Goal: Information Seeking & Learning: Learn about a topic

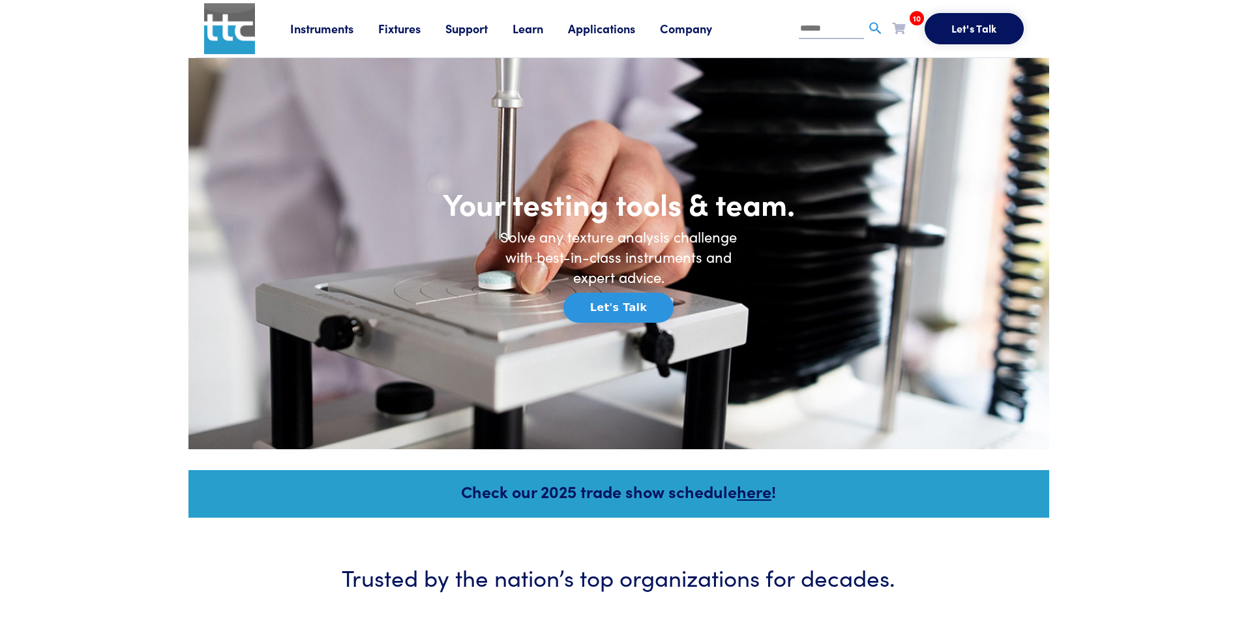
click at [806, 27] on input "text" at bounding box center [831, 30] width 65 height 20
type input "*****"
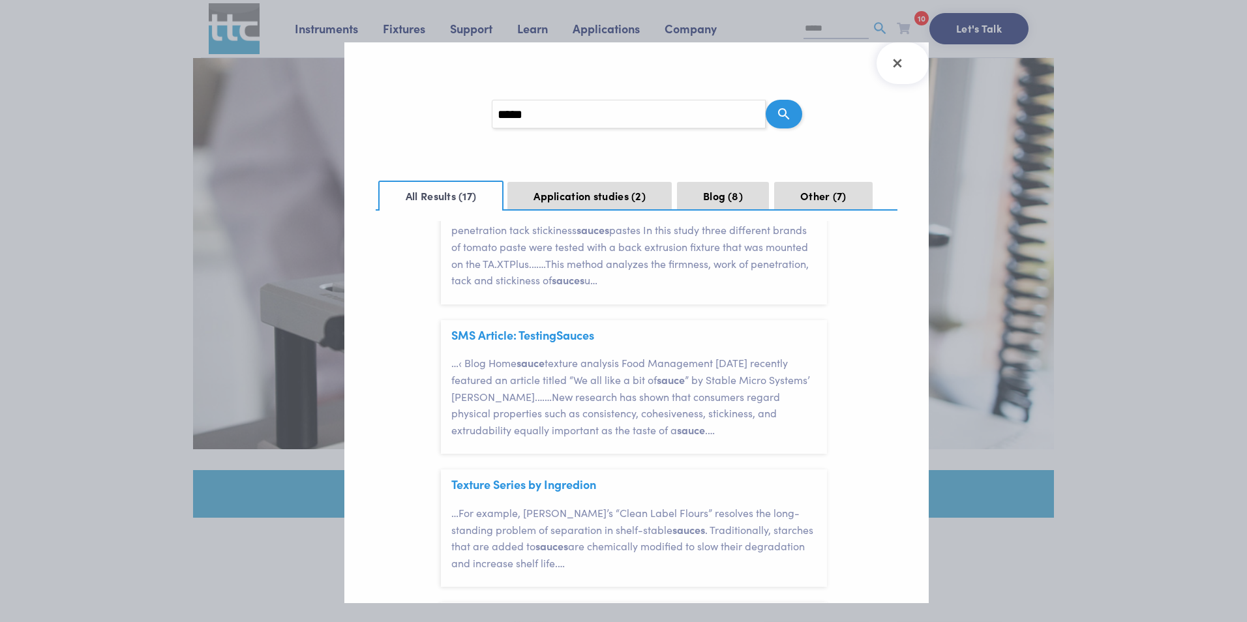
scroll to position [261, 0]
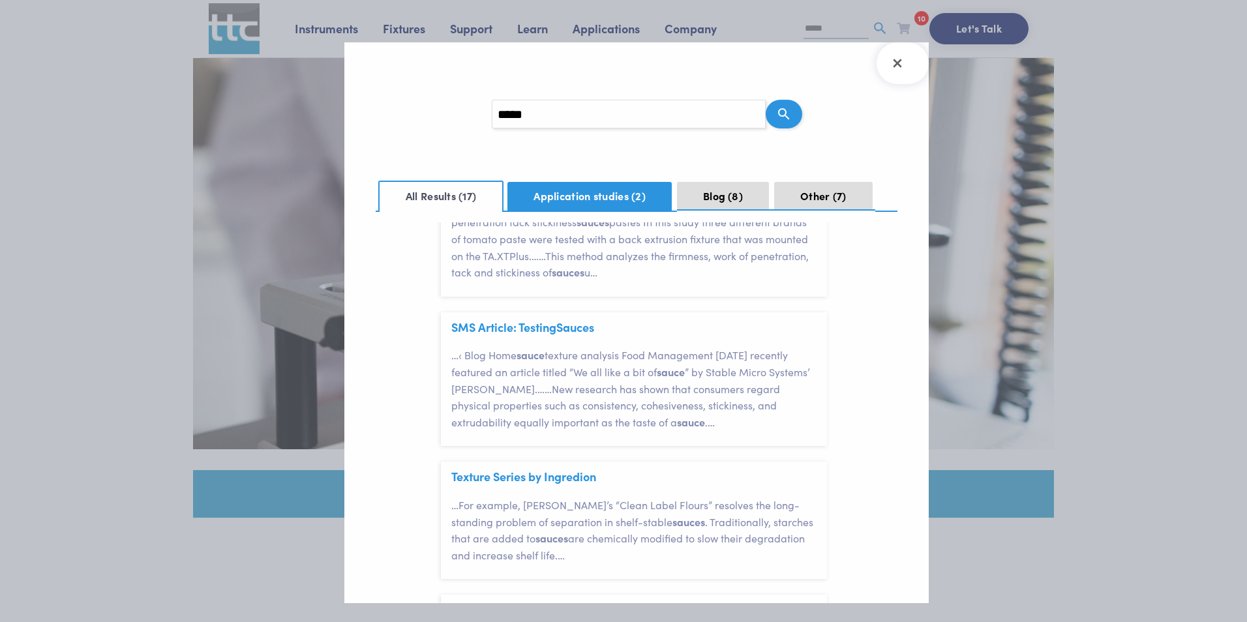
click at [622, 206] on button "Application studies 2" at bounding box center [589, 196] width 164 height 29
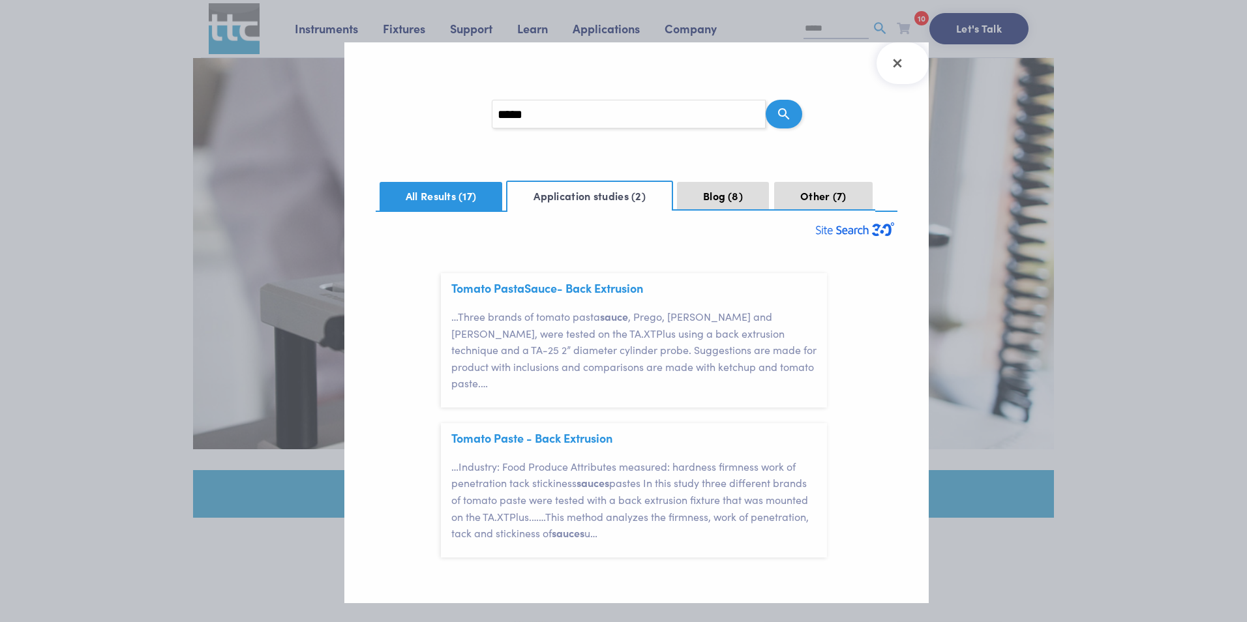
click at [428, 194] on button "All Results 17" at bounding box center [441, 196] width 123 height 29
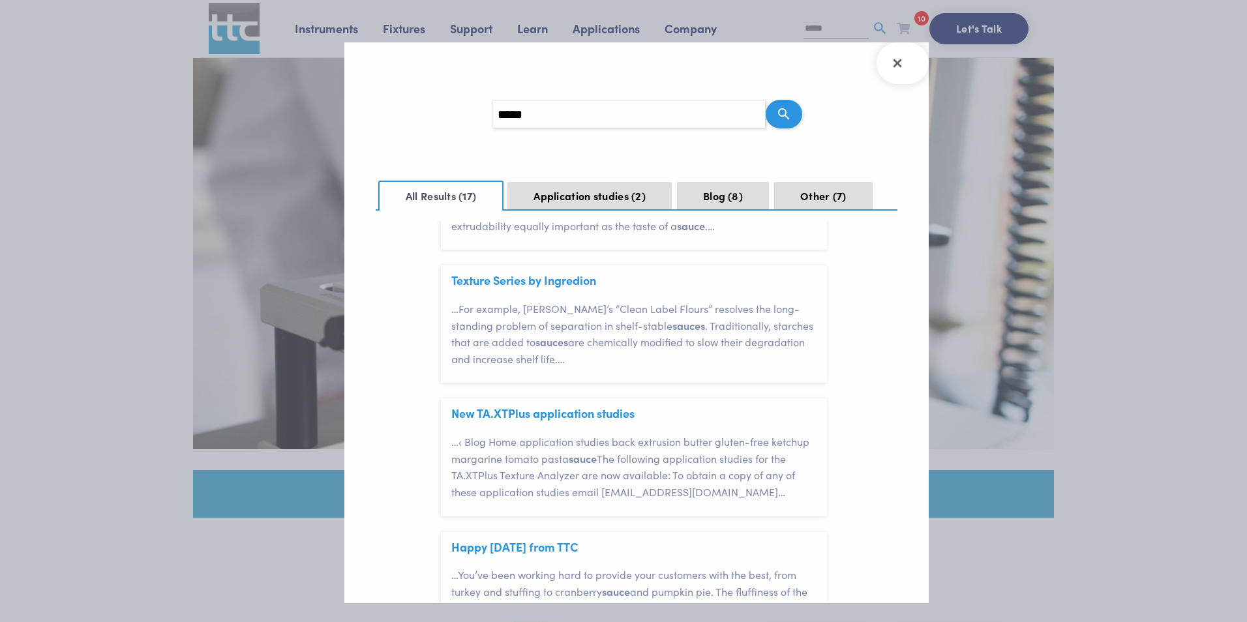
scroll to position [457, 0]
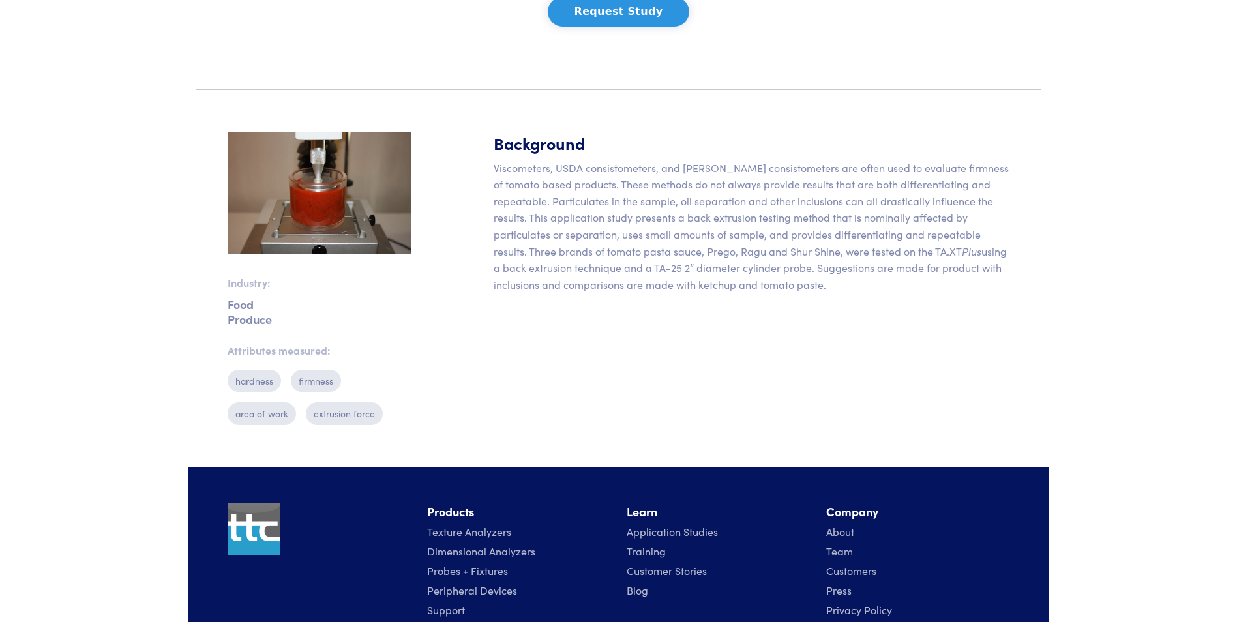
scroll to position [196, 0]
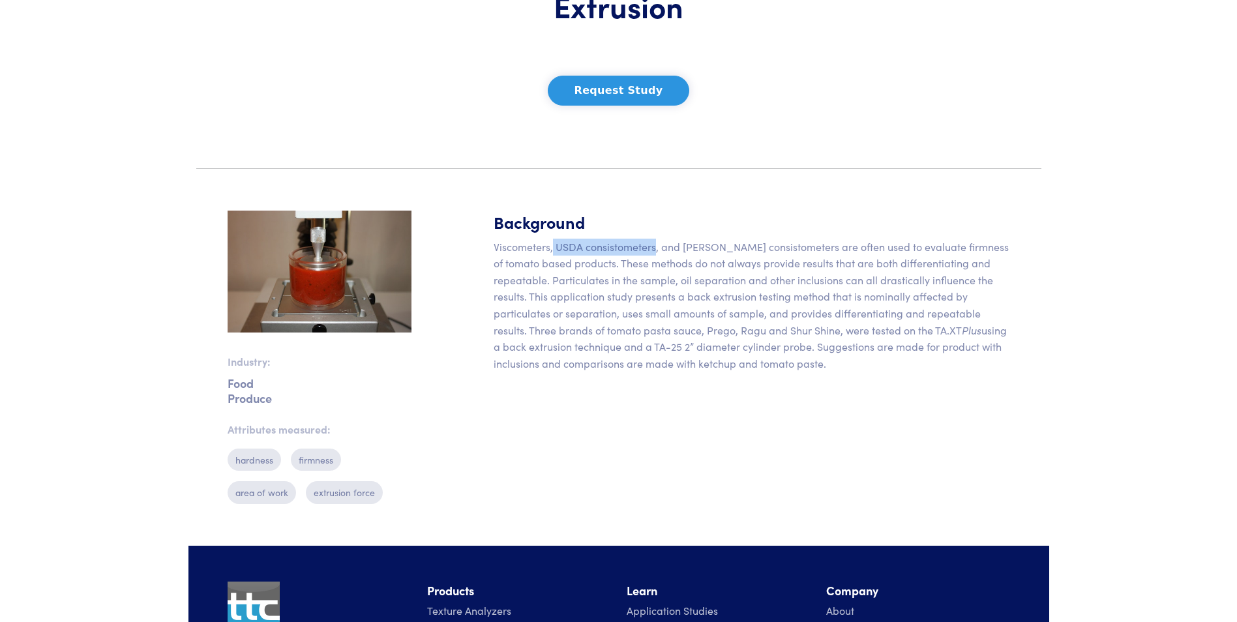
drag, startPoint x: 553, startPoint y: 245, endPoint x: 654, endPoint y: 249, distance: 100.5
click at [654, 249] on p "Viscometers, USDA consistometers, and Bostwick consistometers are often used to…" at bounding box center [752, 306] width 517 height 134
click at [766, 219] on h5 "Background" at bounding box center [752, 222] width 517 height 23
drag, startPoint x: 742, startPoint y: 361, endPoint x: 698, endPoint y: 342, distance: 48.0
click at [698, 342] on div "Background Viscometers, USDA consistometers, and Bostwick consistometers are of…" at bounding box center [752, 363] width 532 height 304
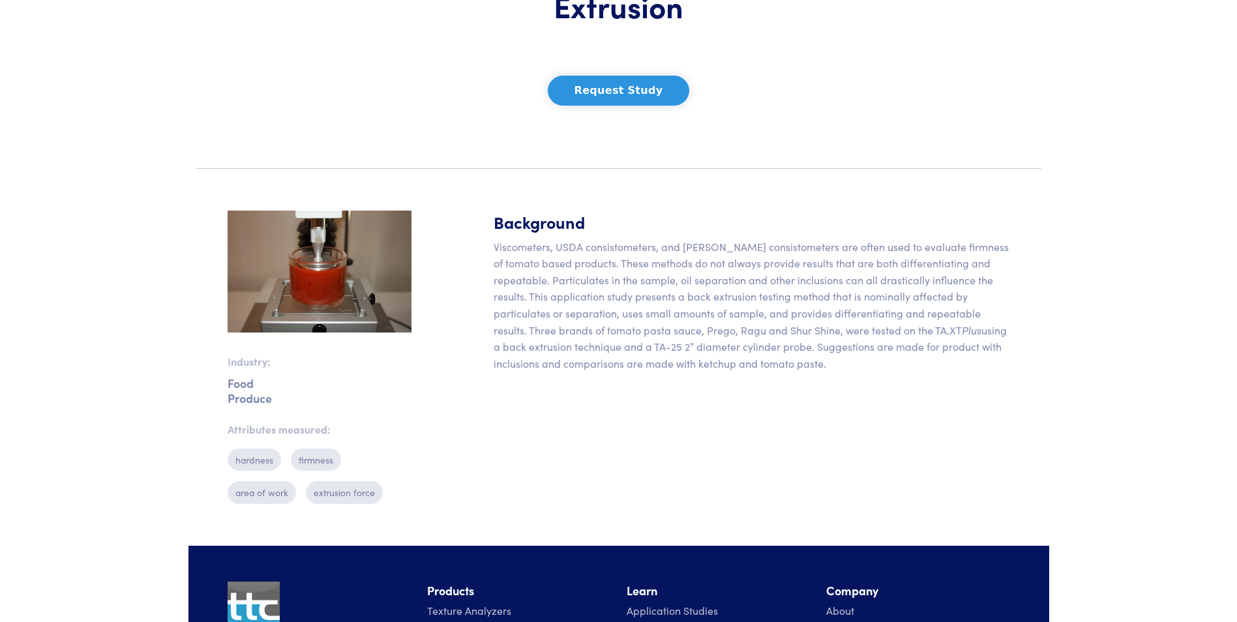
drag, startPoint x: 698, startPoint y: 342, endPoint x: 728, endPoint y: 420, distance: 83.2
click at [728, 420] on div "Background Viscometers, USDA consistometers, and Bostwick consistometers are of…" at bounding box center [752, 363] width 532 height 304
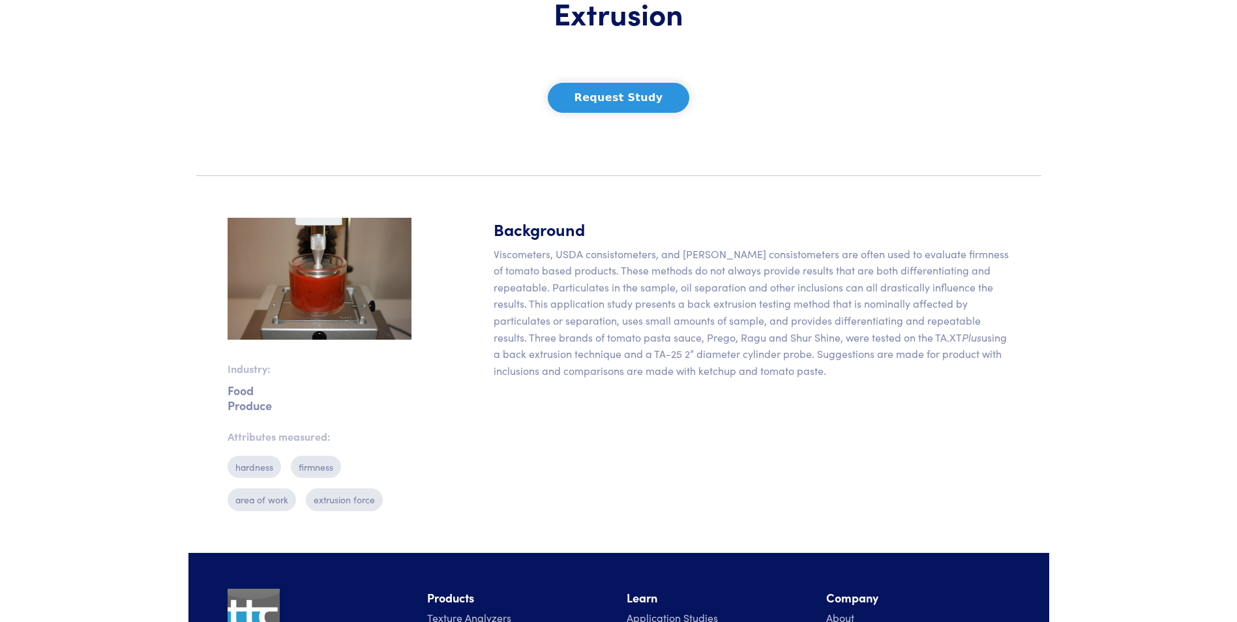
scroll to position [0, 0]
